Goal: Book appointment/travel/reservation

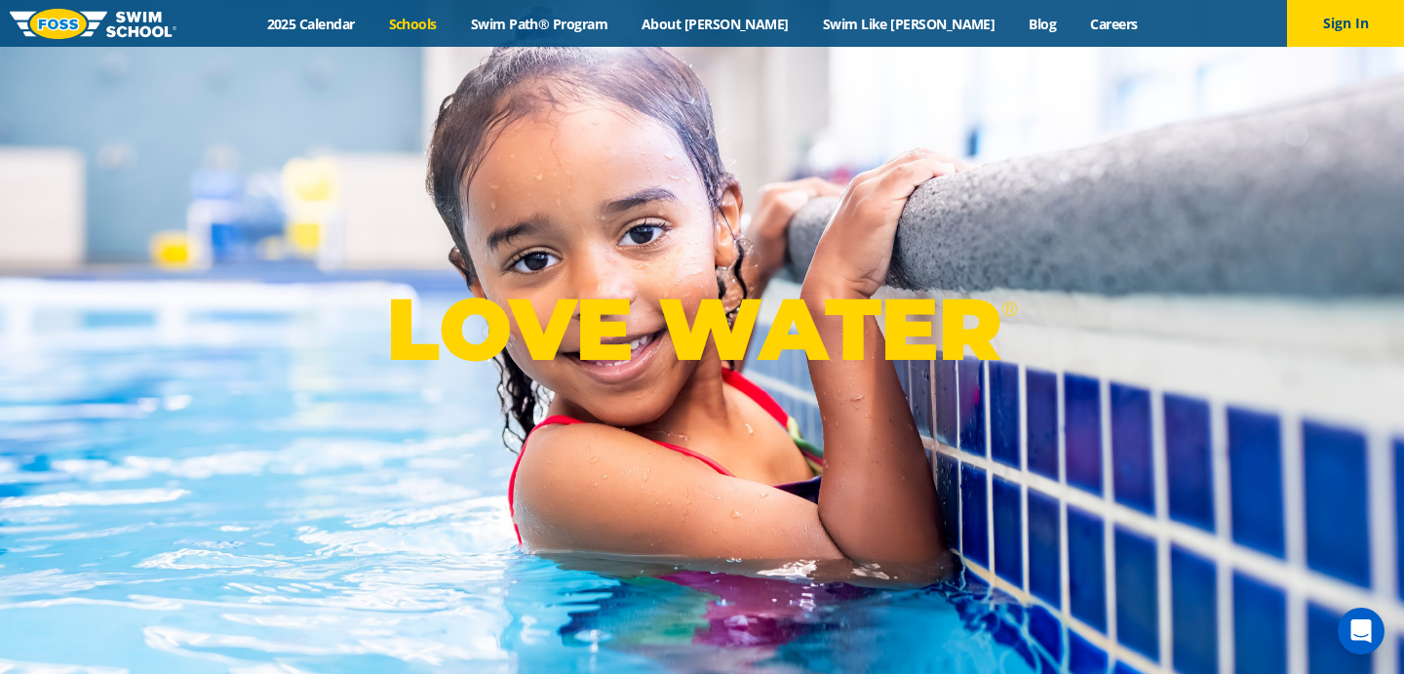
click at [454, 19] on link "Schools" at bounding box center [413, 24] width 82 height 19
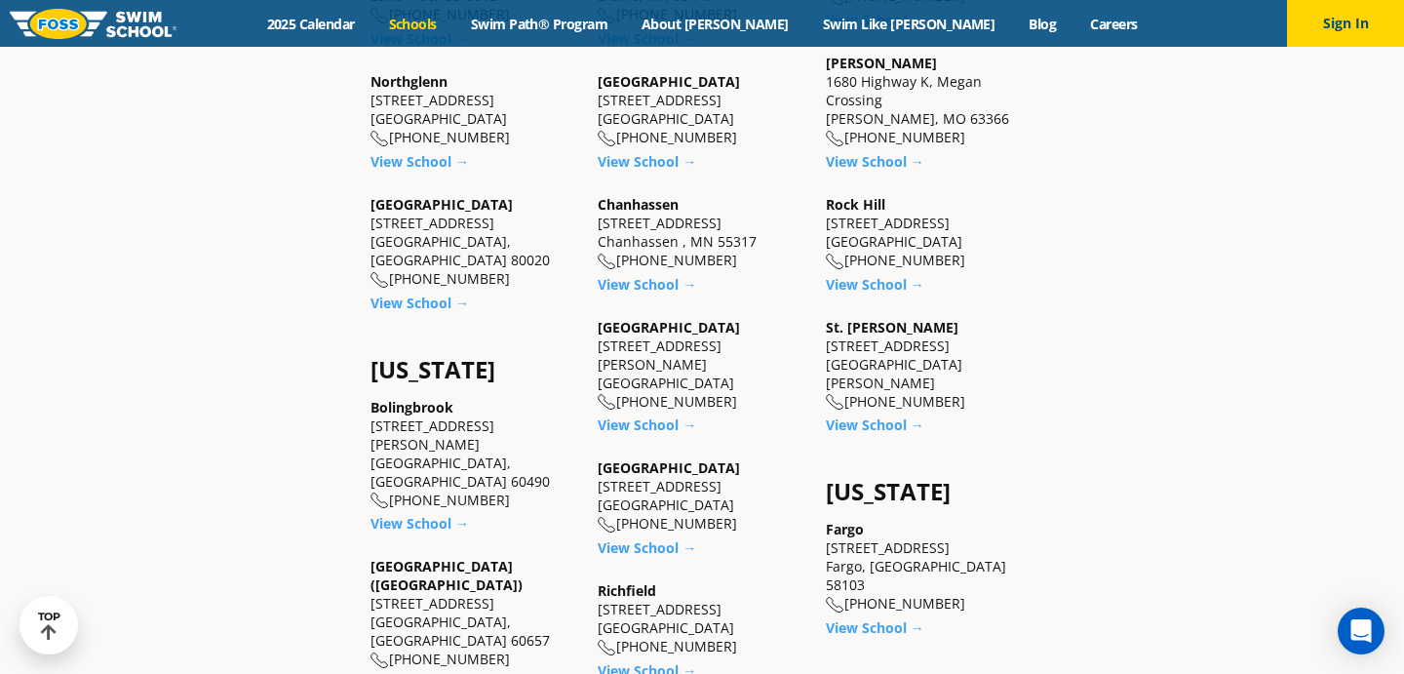
scroll to position [923, 0]
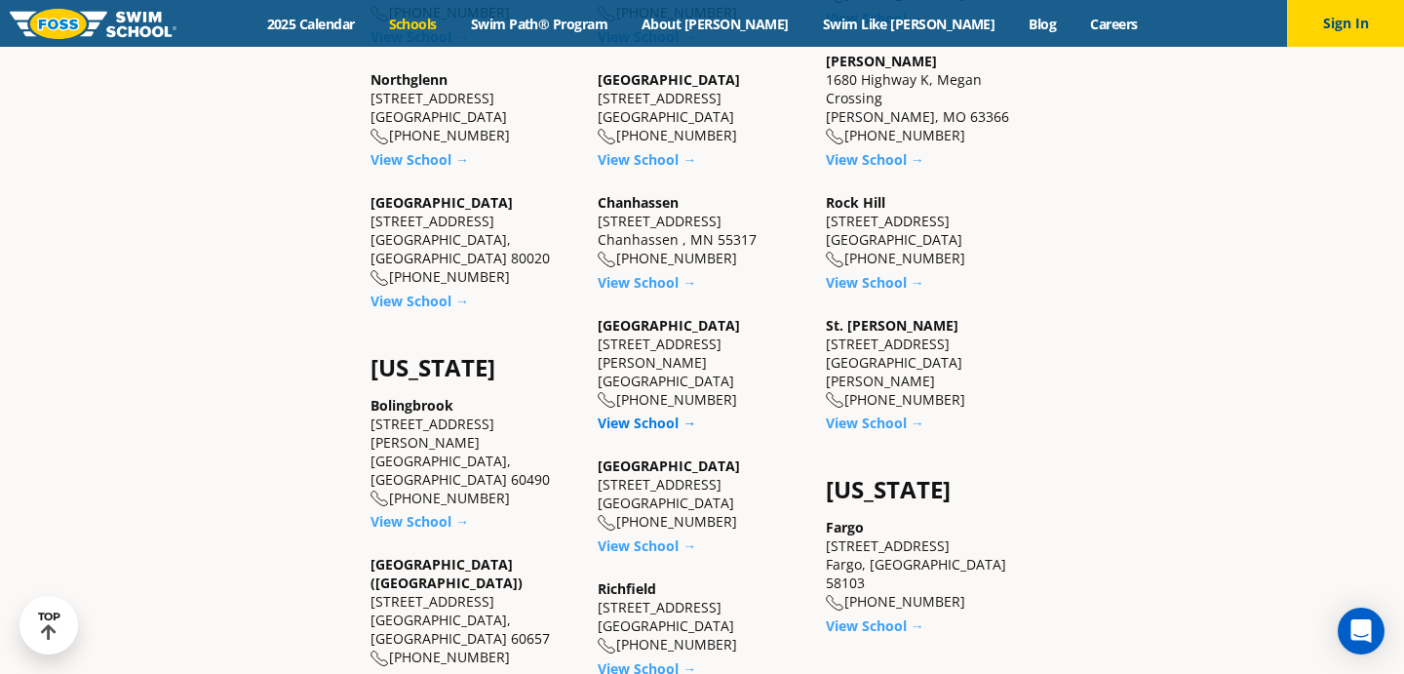
click at [659, 414] on link "View School →" at bounding box center [647, 423] width 99 height 19
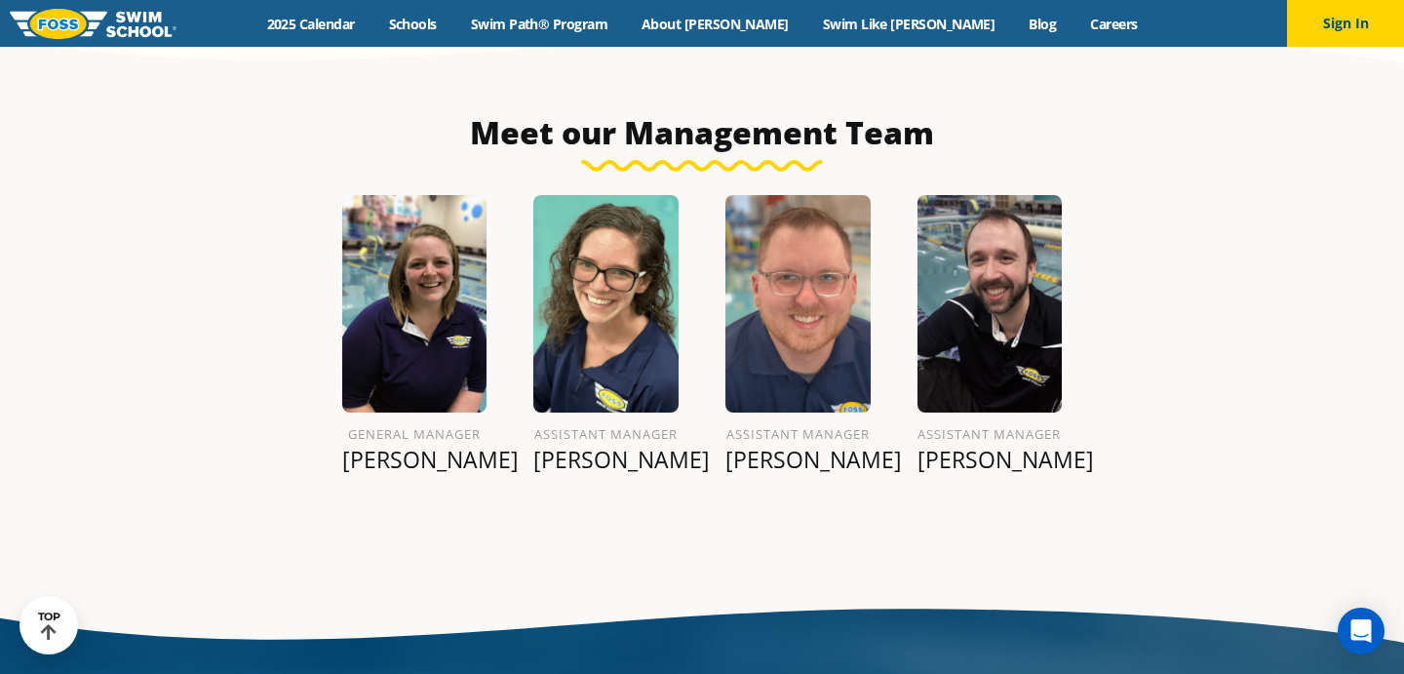
scroll to position [2142, 0]
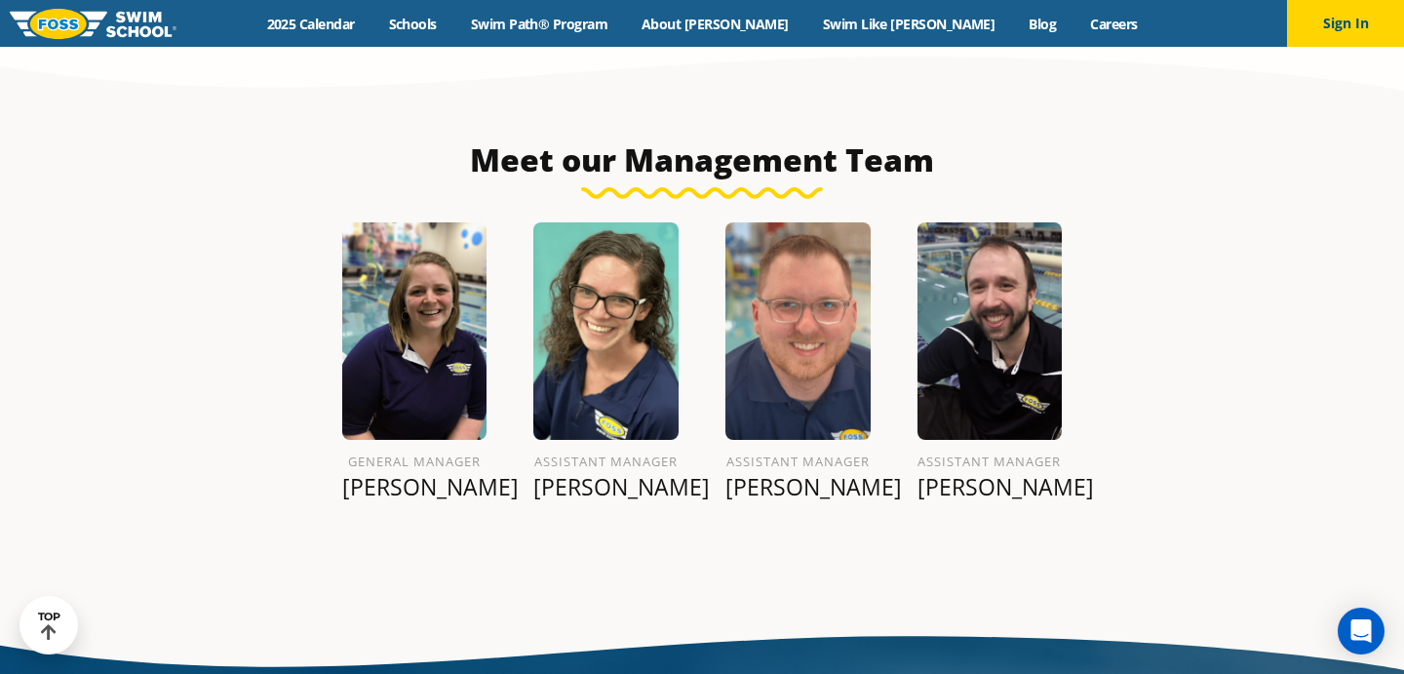
click at [794, 473] on p "Dane H." at bounding box center [798, 486] width 145 height 27
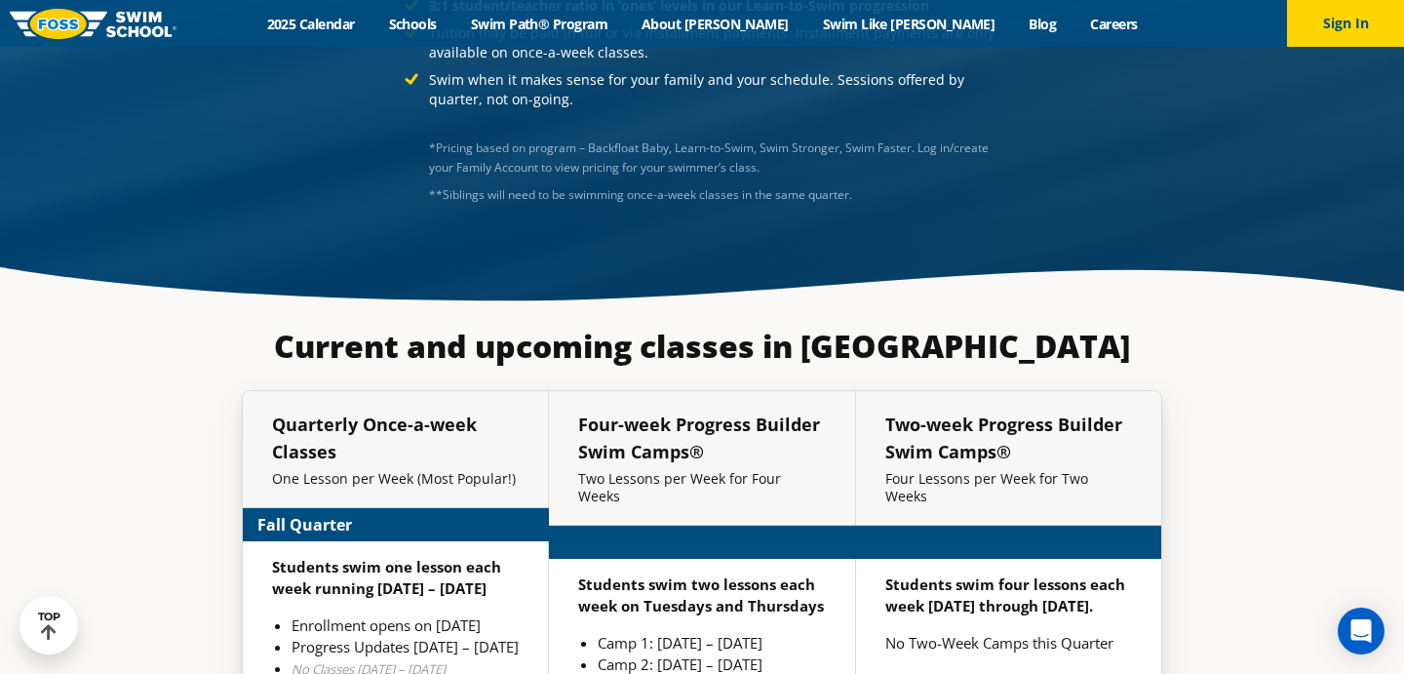
scroll to position [4328, 0]
